Goal: Information Seeking & Learning: Find specific fact

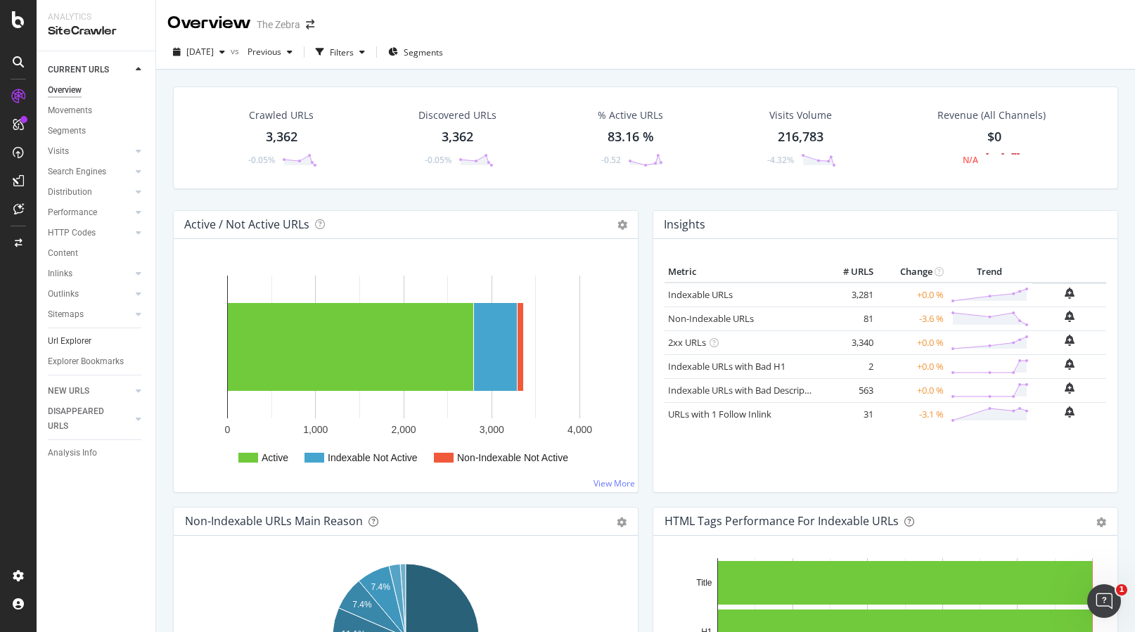
click at [96, 340] on link "Url Explorer" at bounding box center [97, 341] width 98 height 15
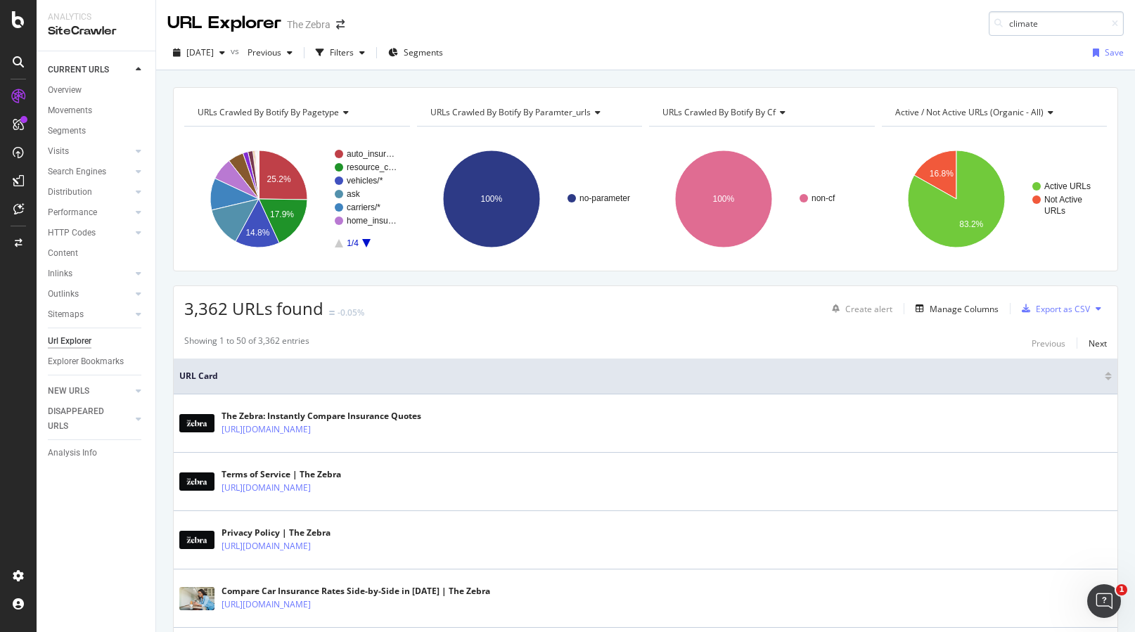
type input "climate"
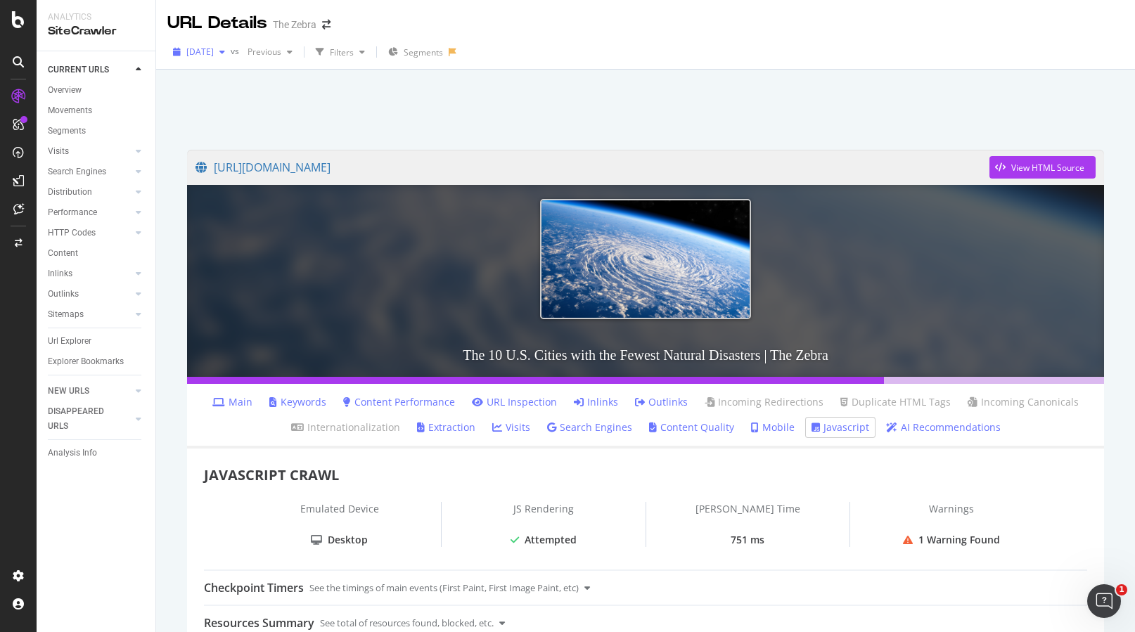
click at [231, 51] on div "button" at bounding box center [222, 52] width 17 height 8
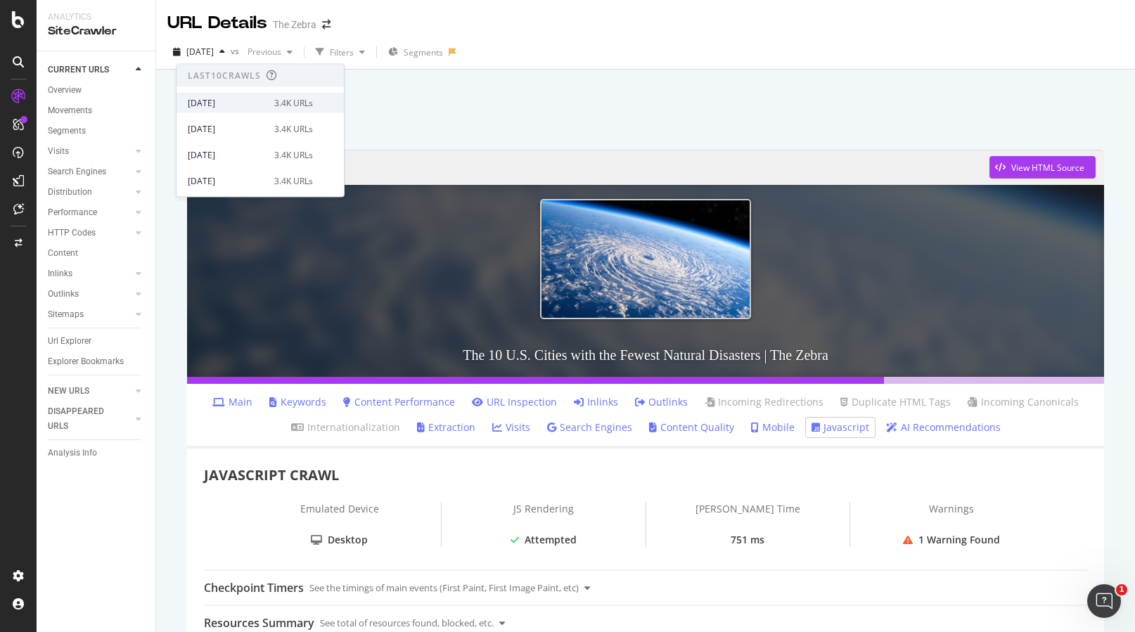
click at [240, 101] on div "[DATE]" at bounding box center [227, 102] width 78 height 13
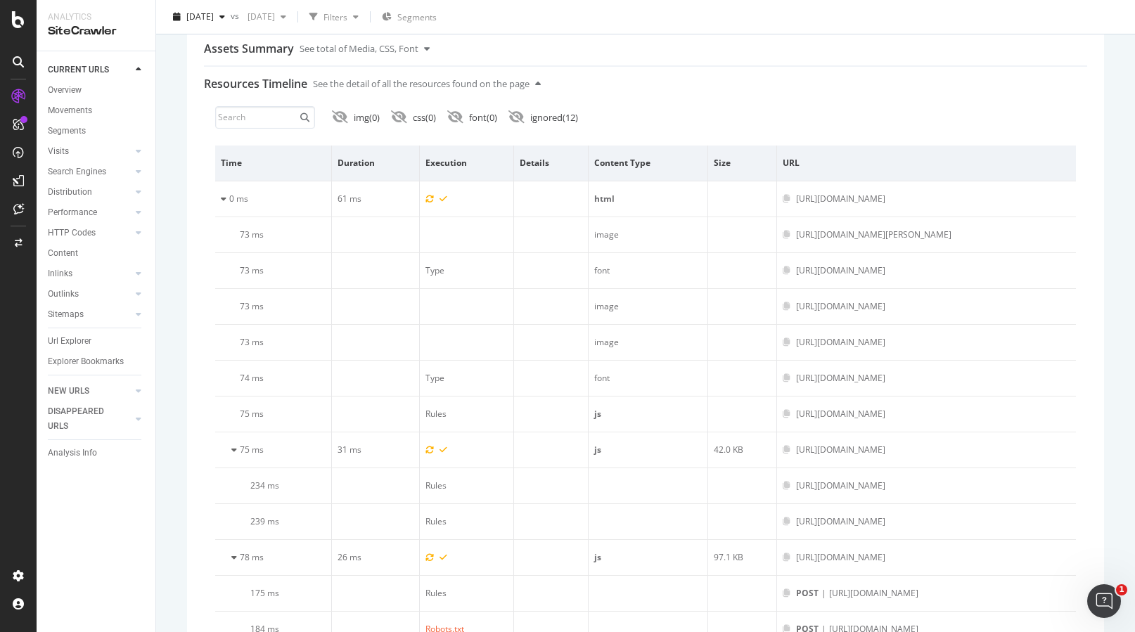
scroll to position [599, 0]
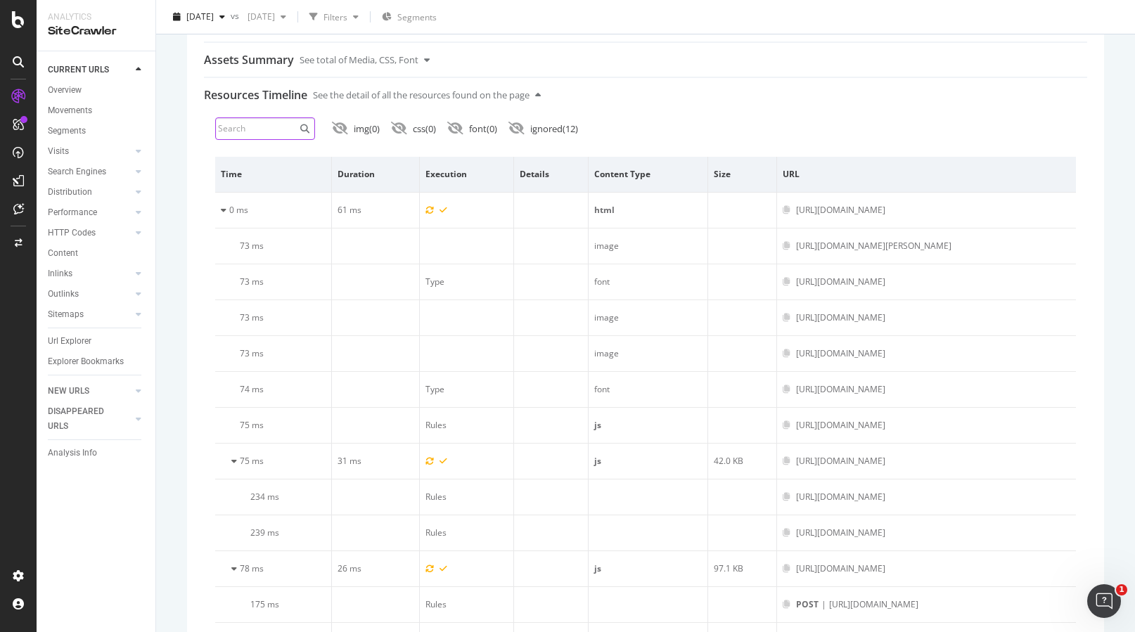
click at [268, 129] on input at bounding box center [265, 128] width 100 height 23
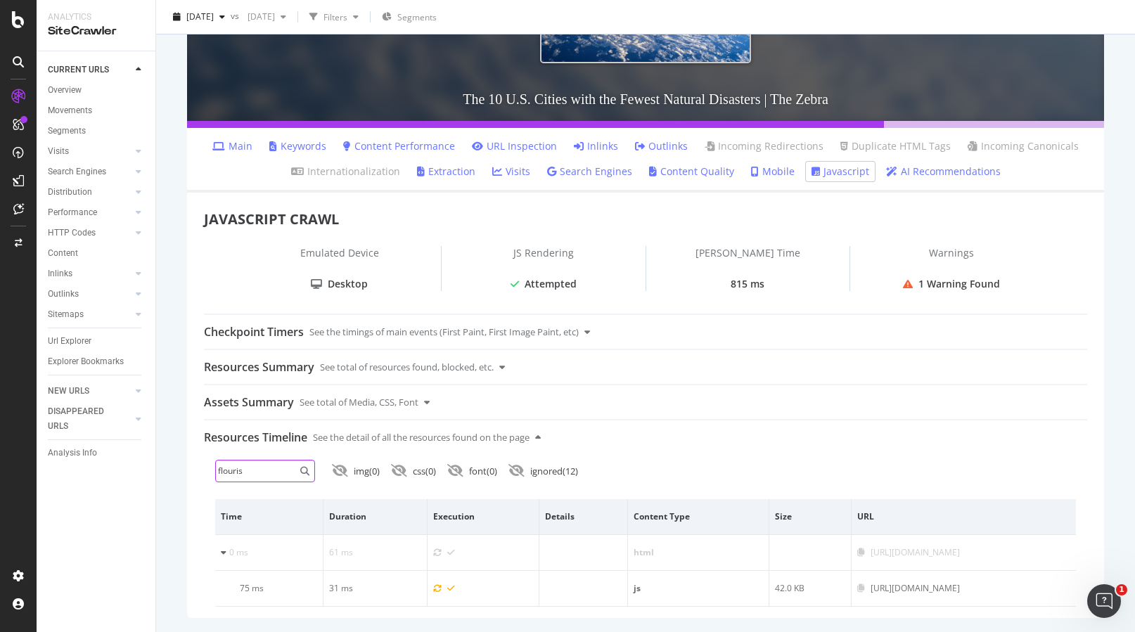
scroll to position [0, 0]
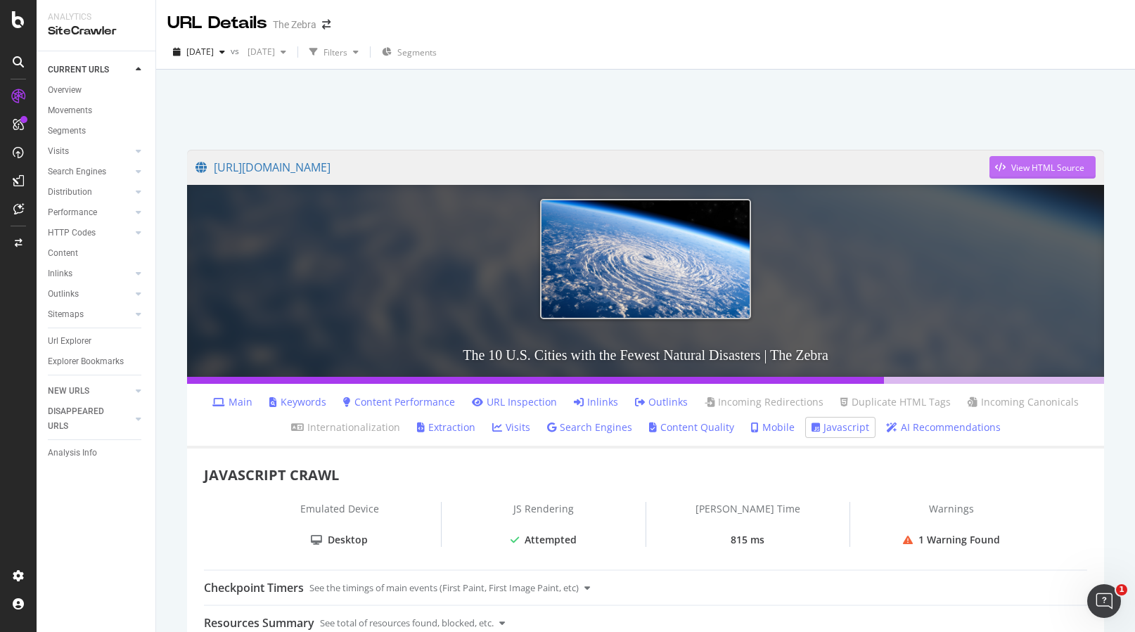
type input "flouris"
click at [1034, 165] on div "View HTML Source" at bounding box center [1047, 168] width 73 height 12
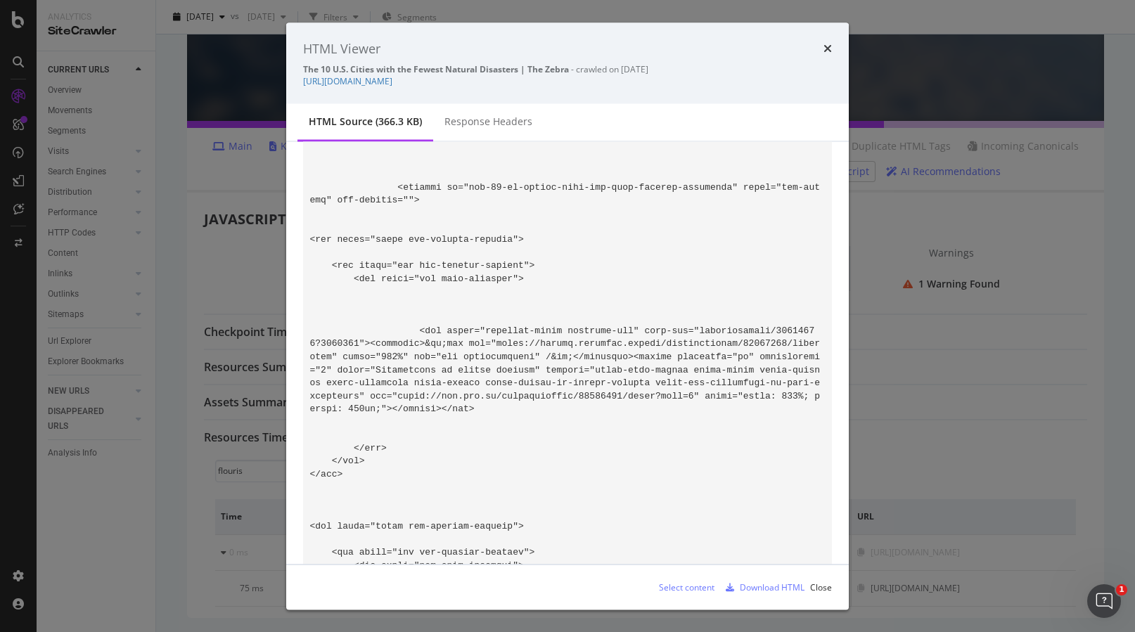
scroll to position [41592, 0]
